Goal: Leave review/rating: Share an evaluation or opinion about a product, service, or content

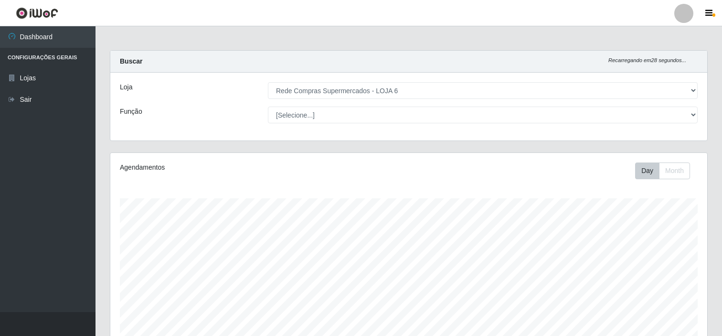
select select "398"
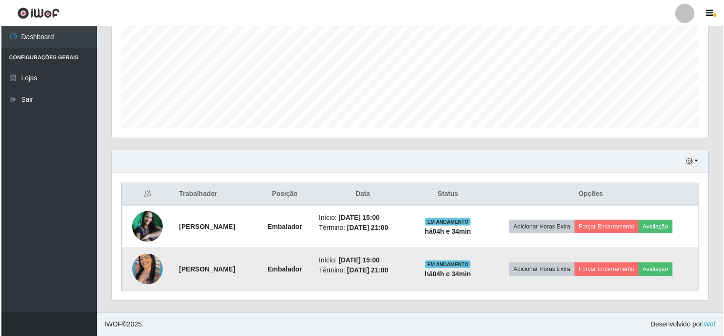
scroll to position [198, 597]
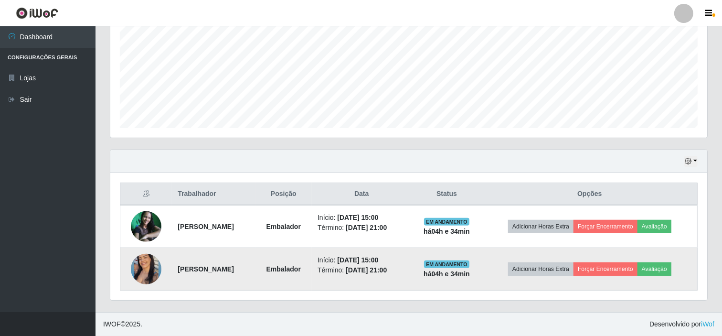
click at [143, 264] on img at bounding box center [146, 269] width 31 height 38
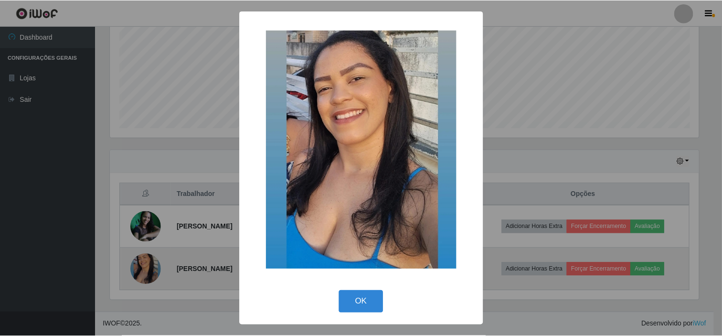
scroll to position [198, 591]
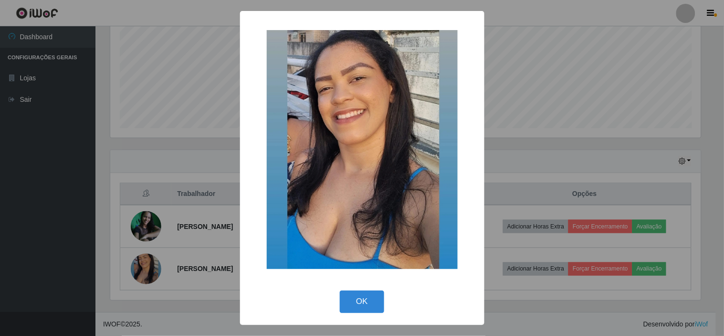
click at [149, 269] on div "× OK Cancel" at bounding box center [362, 168] width 724 height 336
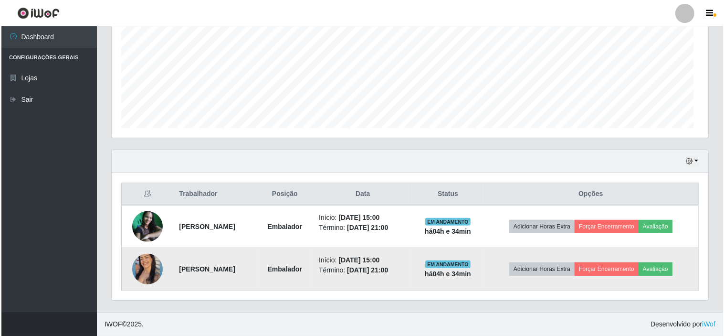
scroll to position [198, 597]
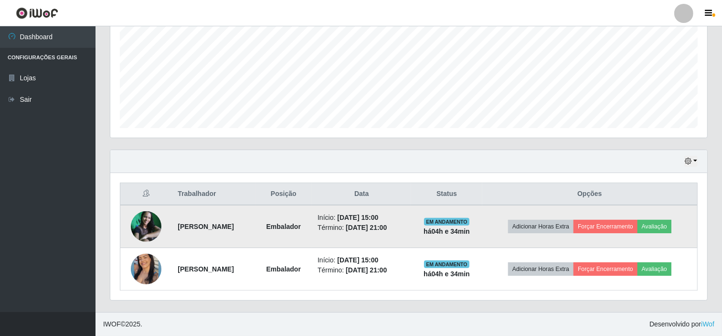
click at [142, 223] on img at bounding box center [146, 226] width 31 height 31
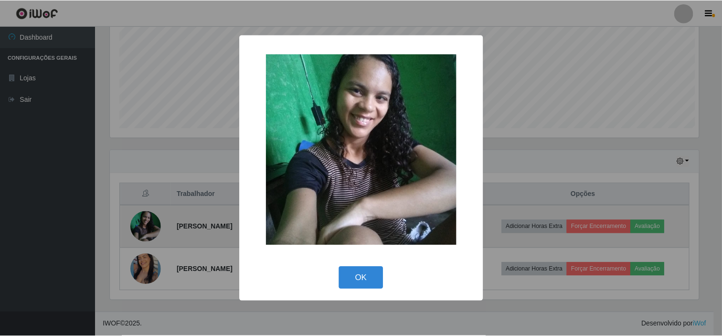
scroll to position [198, 591]
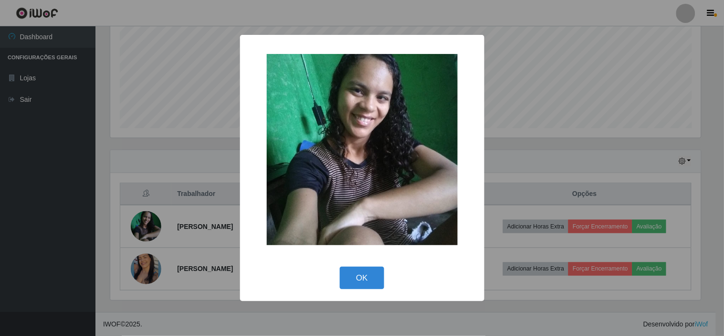
click at [142, 223] on div "× OK Cancel" at bounding box center [362, 168] width 724 height 336
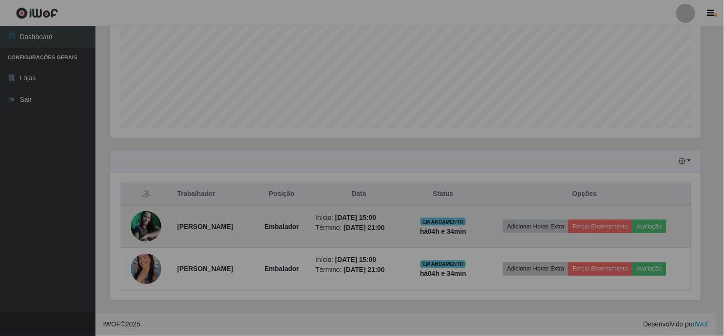
scroll to position [198, 597]
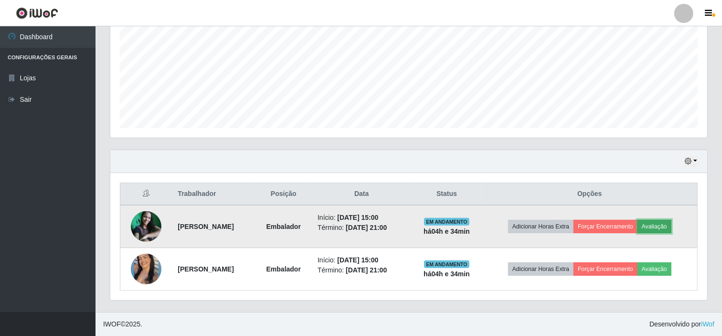
click at [666, 222] on button "Avaliação" at bounding box center [654, 226] width 34 height 13
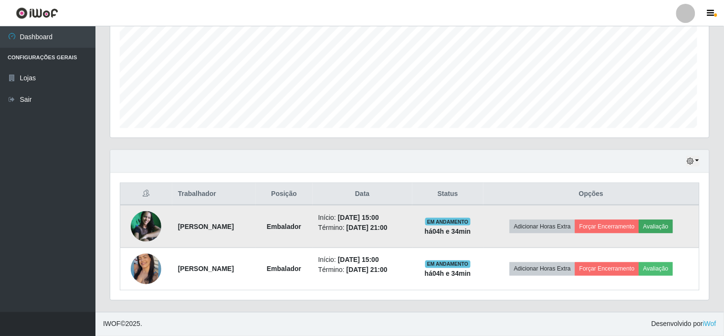
scroll to position [198, 591]
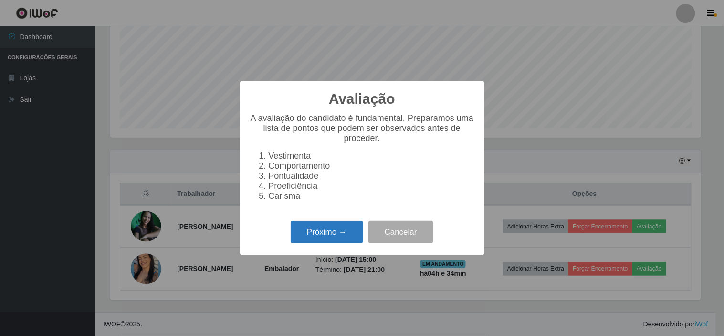
click at [337, 239] on button "Próximo →" at bounding box center [327, 232] width 73 height 22
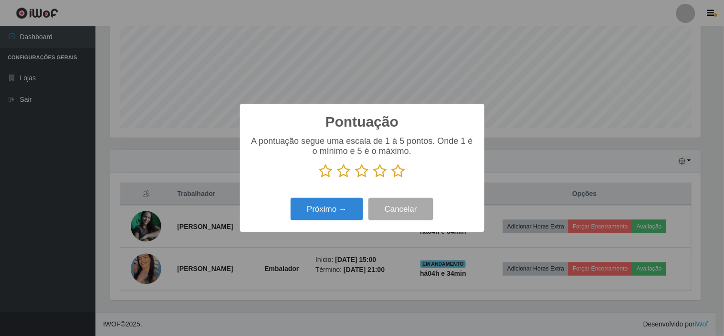
click at [396, 173] on icon at bounding box center [398, 171] width 13 height 14
click at [392, 178] on input "radio" at bounding box center [392, 178] width 0 height 0
click at [325, 208] on button "Próximo →" at bounding box center [327, 209] width 73 height 22
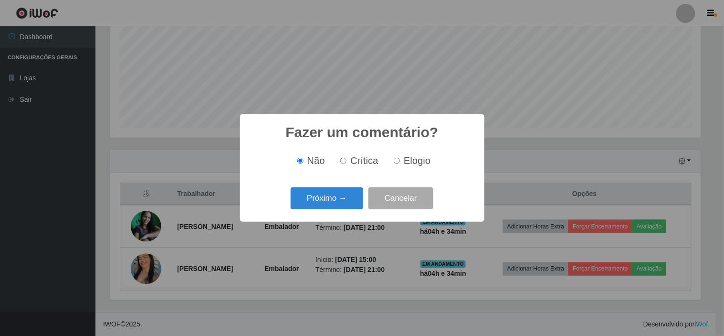
click at [408, 161] on span "Elogio" at bounding box center [417, 160] width 27 height 11
click at [400, 161] on input "Elogio" at bounding box center [397, 161] width 6 height 6
radio input "true"
click at [325, 196] on button "Próximo →" at bounding box center [327, 198] width 73 height 22
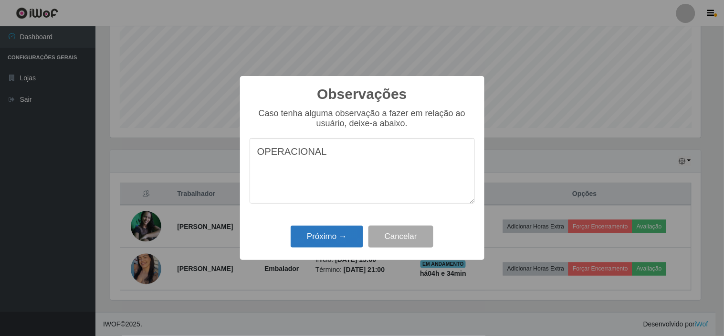
type textarea "OPERACIONAL"
click at [339, 240] on button "Próximo →" at bounding box center [327, 236] width 73 height 22
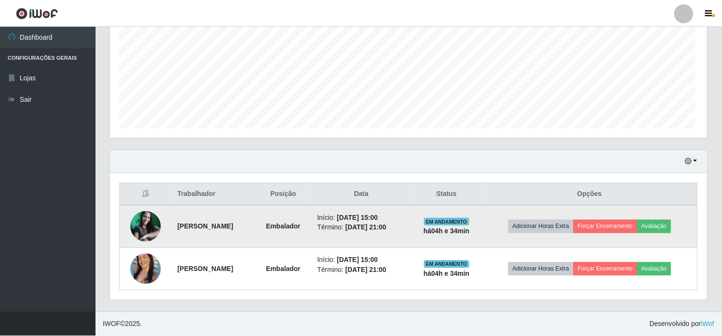
scroll to position [198, 597]
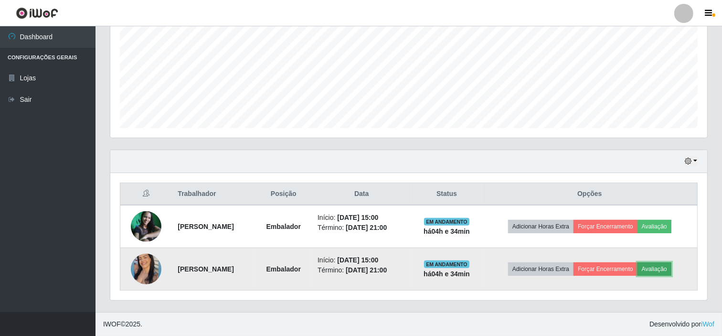
click at [671, 267] on button "Avaliação" at bounding box center [654, 268] width 34 height 13
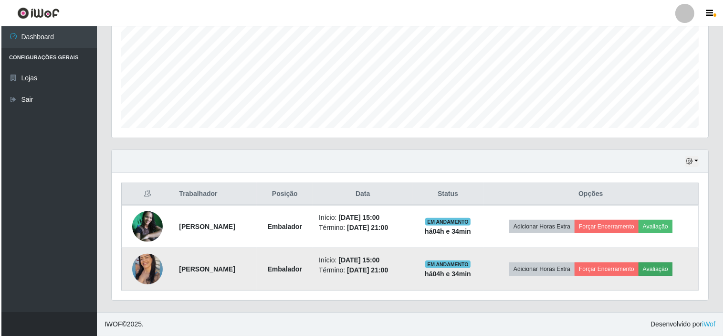
scroll to position [198, 591]
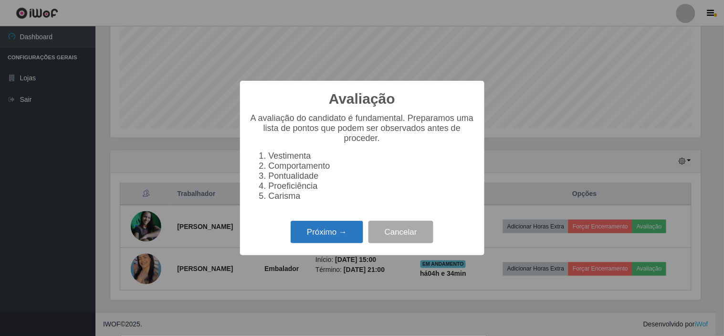
click at [333, 238] on button "Próximo →" at bounding box center [327, 232] width 73 height 22
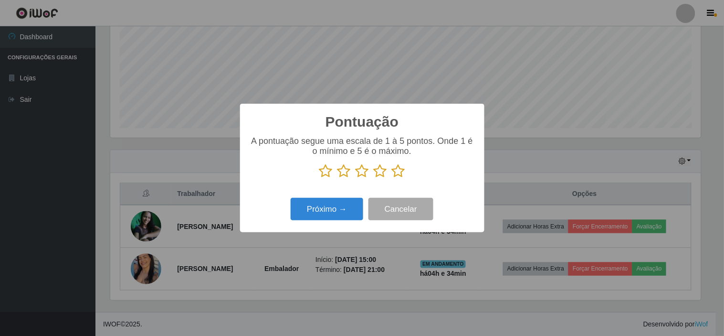
click at [400, 175] on icon at bounding box center [398, 171] width 13 height 14
click at [392, 178] on input "radio" at bounding box center [392, 178] width 0 height 0
click at [337, 207] on button "Próximo →" at bounding box center [327, 209] width 73 height 22
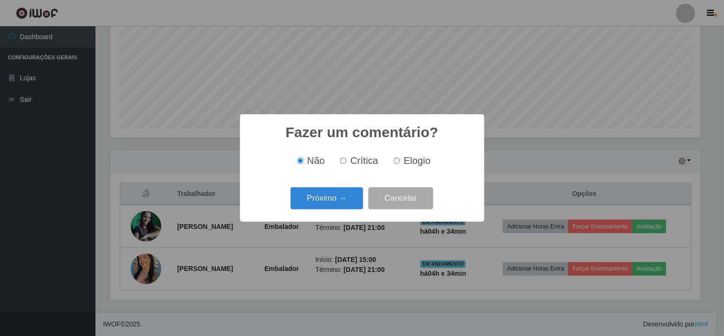
click at [412, 162] on span "Elogio" at bounding box center [417, 160] width 27 height 11
click at [400, 162] on input "Elogio" at bounding box center [397, 161] width 6 height 6
radio input "true"
click at [349, 201] on button "Próximo →" at bounding box center [327, 198] width 73 height 22
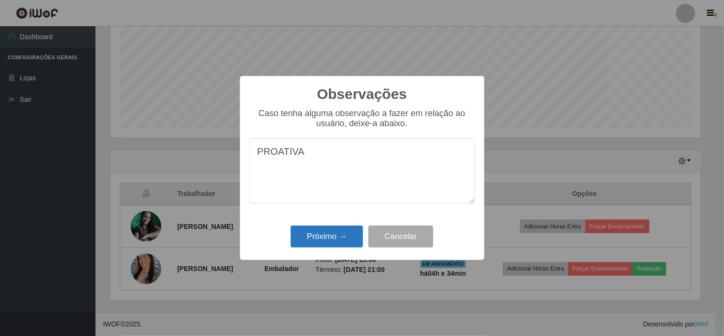
type textarea "PROATIVA"
click at [322, 239] on button "Próximo →" at bounding box center [327, 236] width 73 height 22
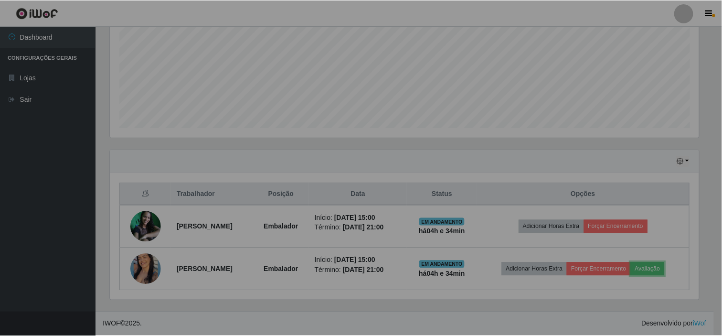
scroll to position [198, 597]
